Goal: Information Seeking & Learning: Learn about a topic

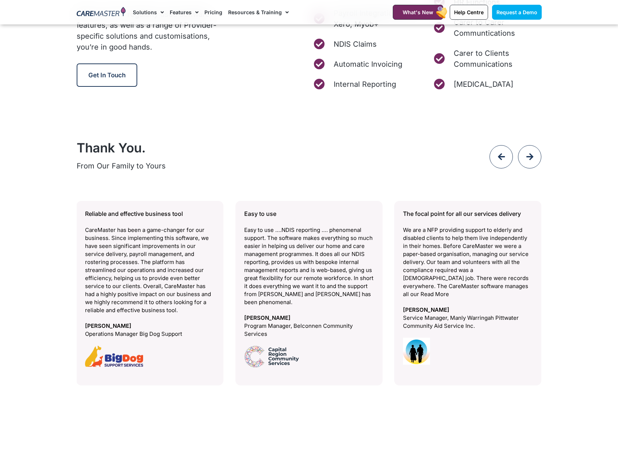
scroll to position [4381, 0]
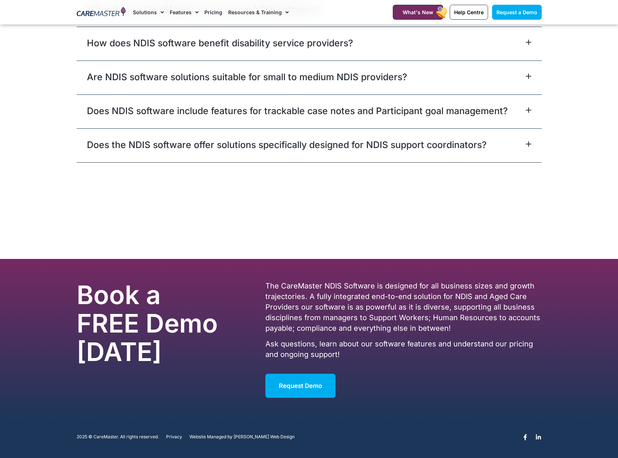
click at [230, 436] on span "Website Managed by" at bounding box center [210, 437] width 43 height 5
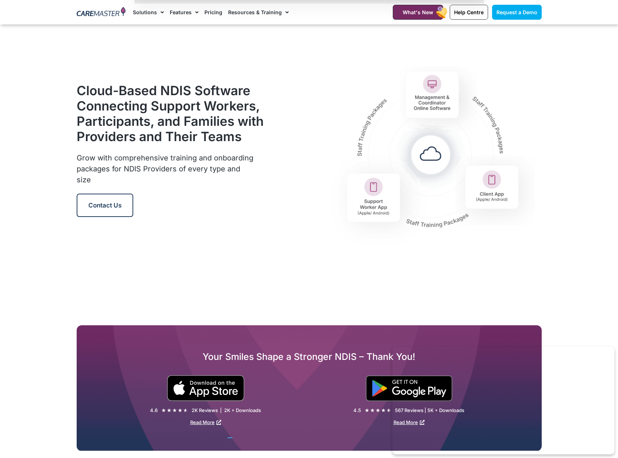
scroll to position [0, 0]
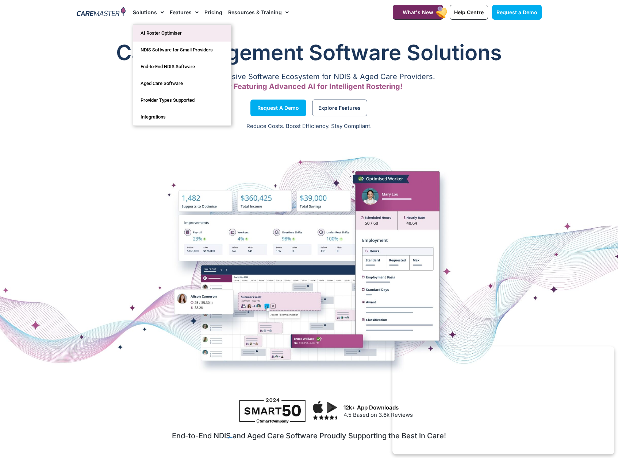
click at [165, 32] on link "AI Roster Optimiser" at bounding box center [182, 33] width 98 height 17
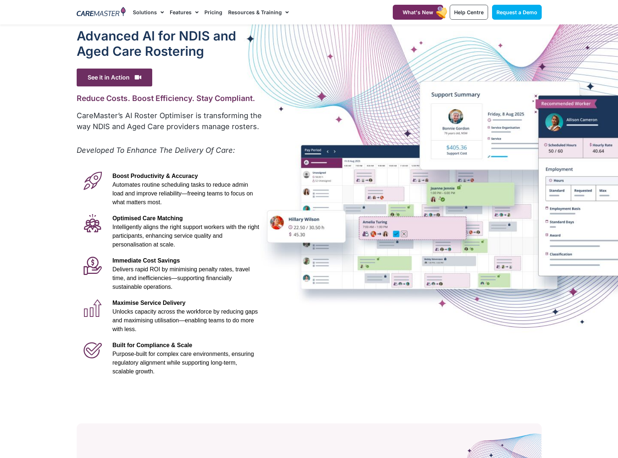
click at [299, 180] on div "Advanced Al for NDIS and Aged Care Rostering See it in Action Video Player http…" at bounding box center [309, 203] width 472 height 359
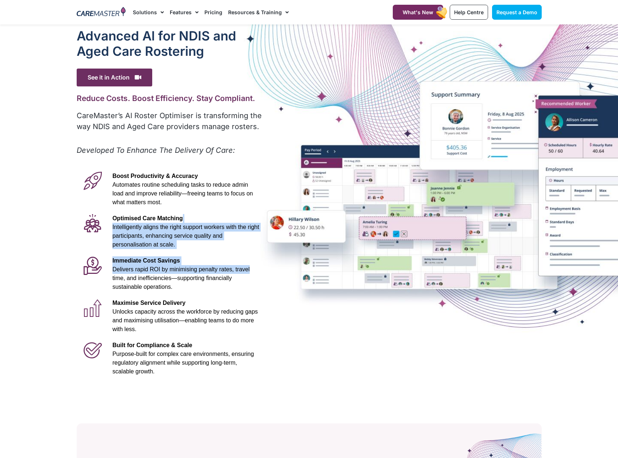
drag, startPoint x: 303, startPoint y: 222, endPoint x: 321, endPoint y: 267, distance: 48.9
click at [321, 267] on div "Advanced Al for NDIS and Aged Care Rostering See it in Action Video Player http…" at bounding box center [309, 203] width 472 height 359
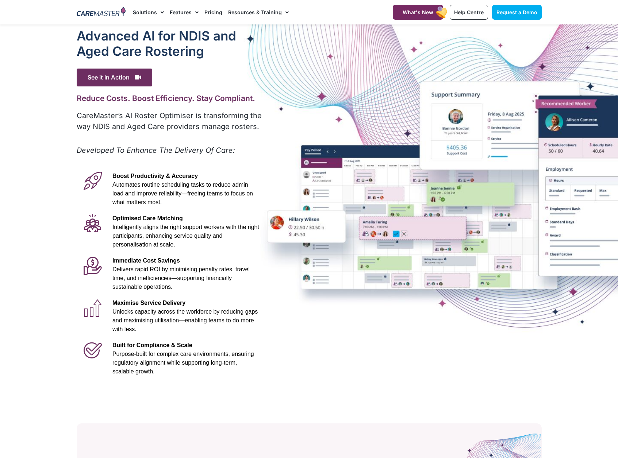
click at [314, 332] on div "Advanced Al for NDIS and Aged Care Rostering See it in Action Video Player http…" at bounding box center [309, 203] width 472 height 359
click at [268, 364] on div "Advanced Al for NDIS and Aged Care Rostering See it in Action Video Player http…" at bounding box center [309, 203] width 472 height 359
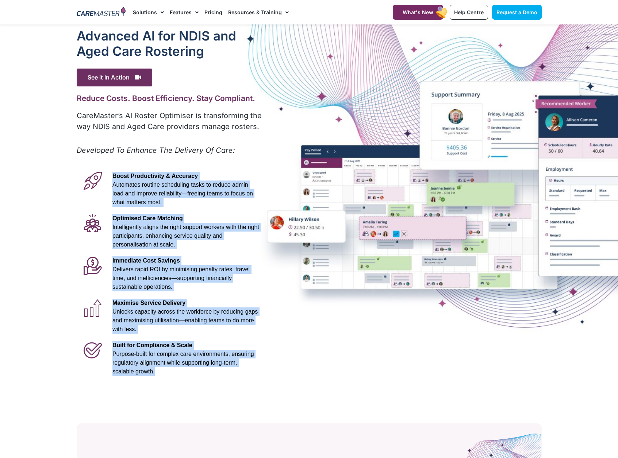
drag, startPoint x: 229, startPoint y: 381, endPoint x: 112, endPoint y: 170, distance: 241.3
click at [112, 170] on div "Advanced Al for NDIS and Aged Care Rostering See it in Action Video Player http…" at bounding box center [170, 203] width 194 height 359
click at [196, 248] on p "Optimised Care Matching Intelligently aligns the right support workers with the…" at bounding box center [185, 231] width 147 height 35
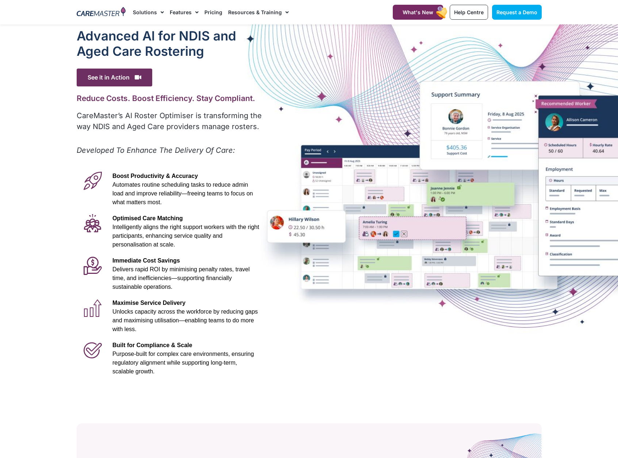
click at [312, 102] on div "Advanced Al for NDIS and Aged Care Rostering See it in Action Video Player http…" at bounding box center [309, 203] width 472 height 359
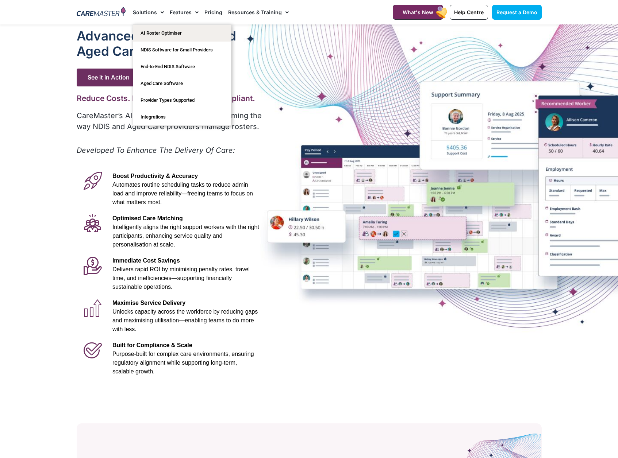
click at [146, 9] on link "Solutions" at bounding box center [148, 12] width 31 height 24
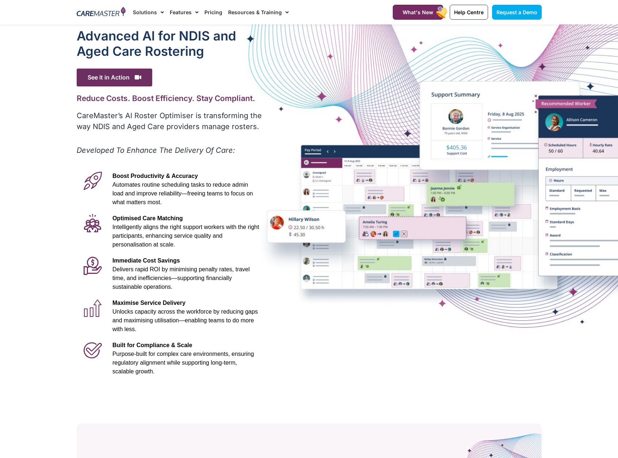
click at [146, 9] on link "Solutions" at bounding box center [148, 12] width 31 height 24
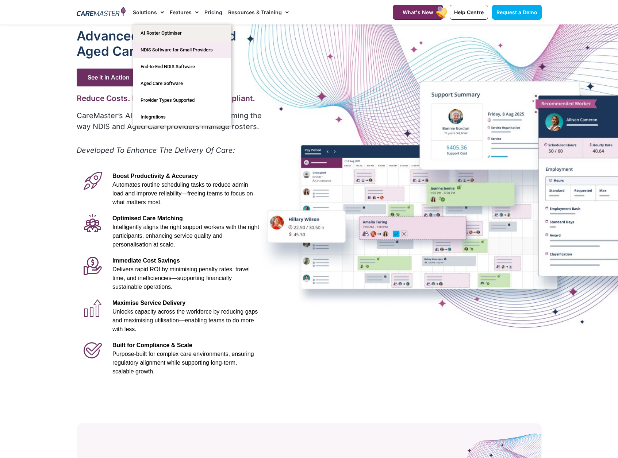
click at [162, 49] on link "NDIS Software for Small Providers" at bounding box center [182, 50] width 98 height 17
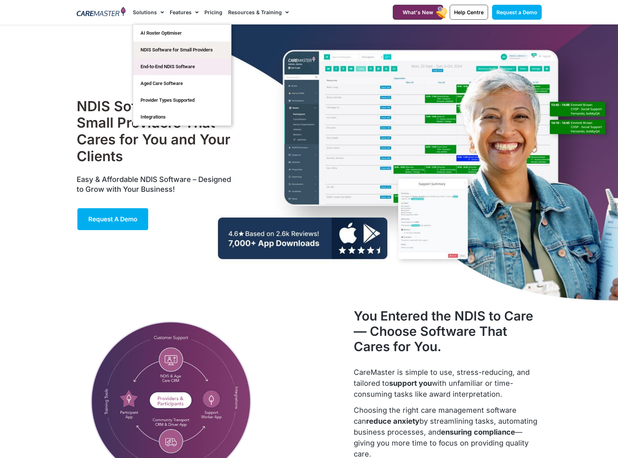
click at [170, 68] on link "End-to-End NDIS Software" at bounding box center [182, 66] width 98 height 17
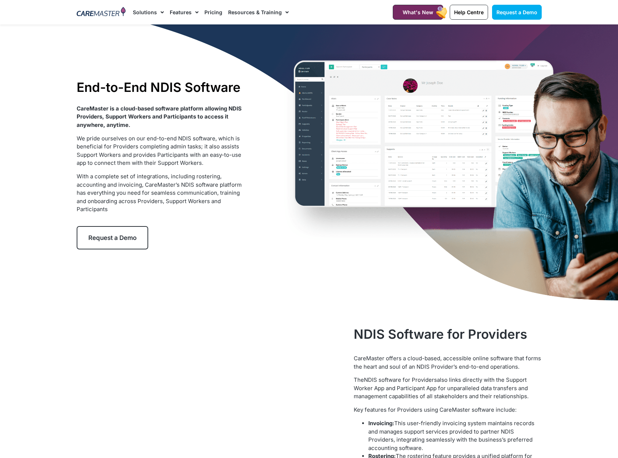
click at [147, 9] on link "Solutions" at bounding box center [148, 12] width 31 height 24
click at [148, 11] on link "Solutions" at bounding box center [148, 12] width 31 height 24
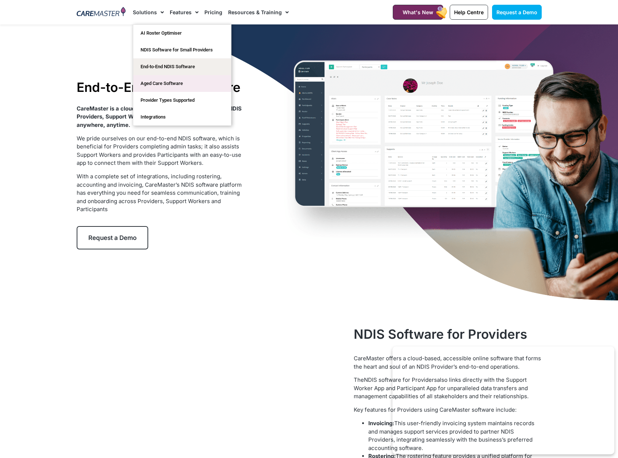
click at [166, 87] on link "Aged Care Software" at bounding box center [182, 83] width 98 height 17
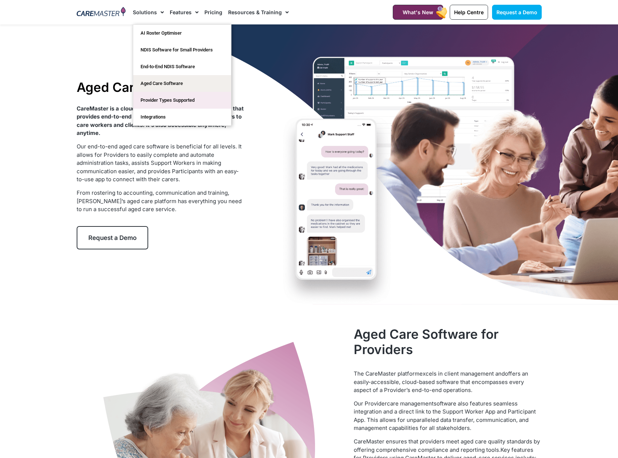
click at [160, 102] on link "Provider Types Supported" at bounding box center [182, 100] width 98 height 17
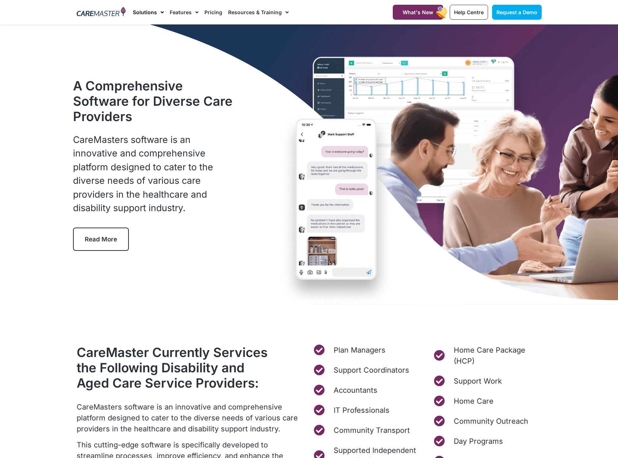
click at [141, 11] on link "Solutions" at bounding box center [148, 12] width 31 height 24
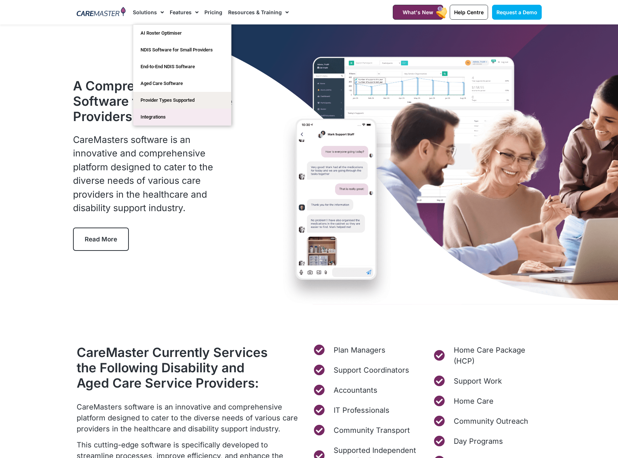
click at [158, 120] on link "Integrations" at bounding box center [182, 117] width 98 height 17
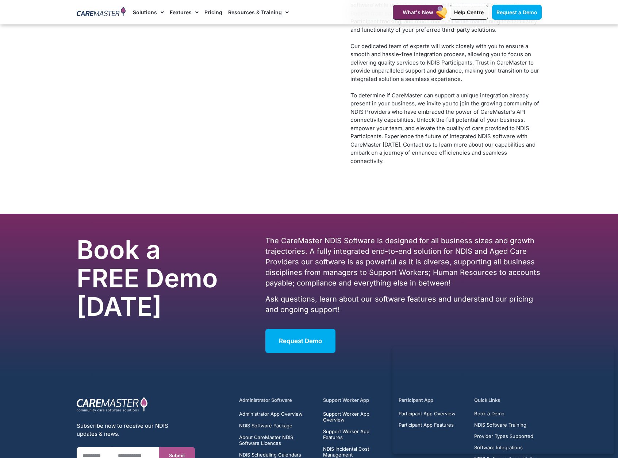
scroll to position [3269, 0]
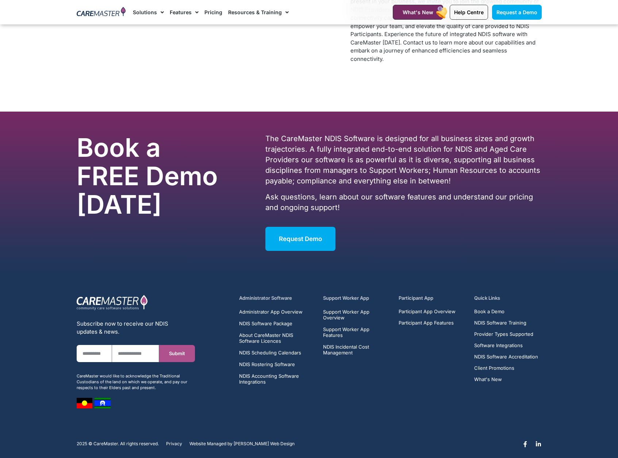
click at [576, 364] on section "Subscribe now to receive our NDIS updates & news. First Name Email Submit CareM…" at bounding box center [309, 350] width 618 height 154
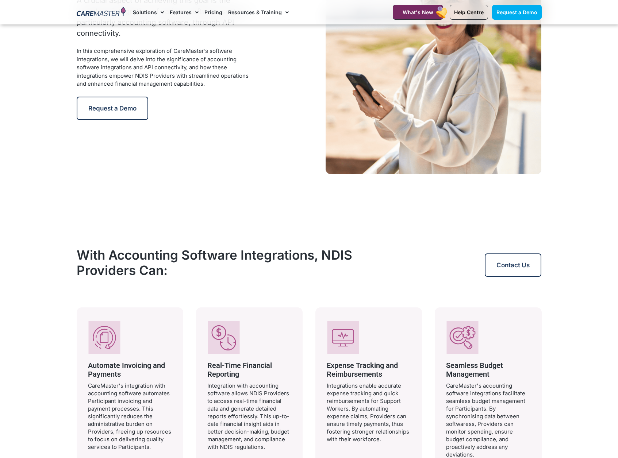
scroll to position [0, 0]
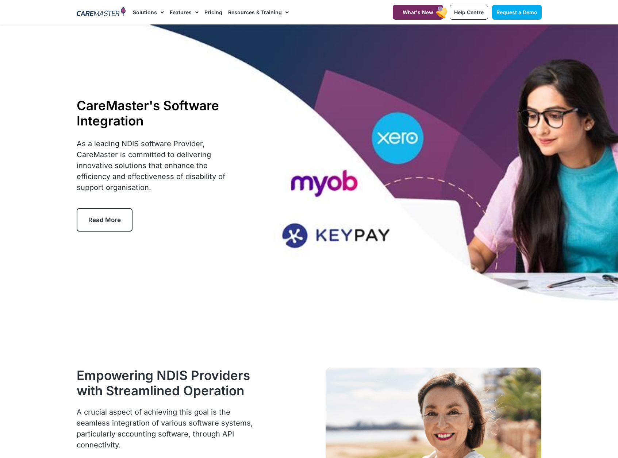
drag, startPoint x: 365, startPoint y: 221, endPoint x: 360, endPoint y: 279, distance: 58.2
click at [360, 279] on div "CareMaster's Software Integration As a leading NDIS software Provider, CareMast…" at bounding box center [309, 164] width 472 height 280
click at [449, 185] on div "CareMaster's Software Integration As a leading NDIS software Provider, CareMast…" at bounding box center [309, 164] width 472 height 280
click at [418, 12] on span "What's New" at bounding box center [418, 12] width 31 height 6
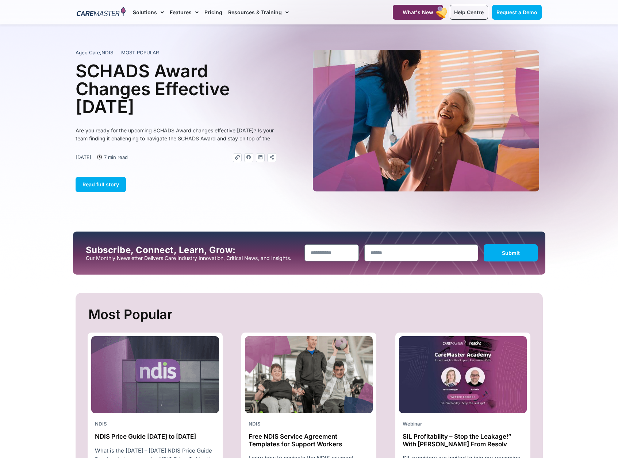
click at [103, 9] on img at bounding box center [101, 12] width 49 height 11
